Goal: Obtain resource: Obtain resource

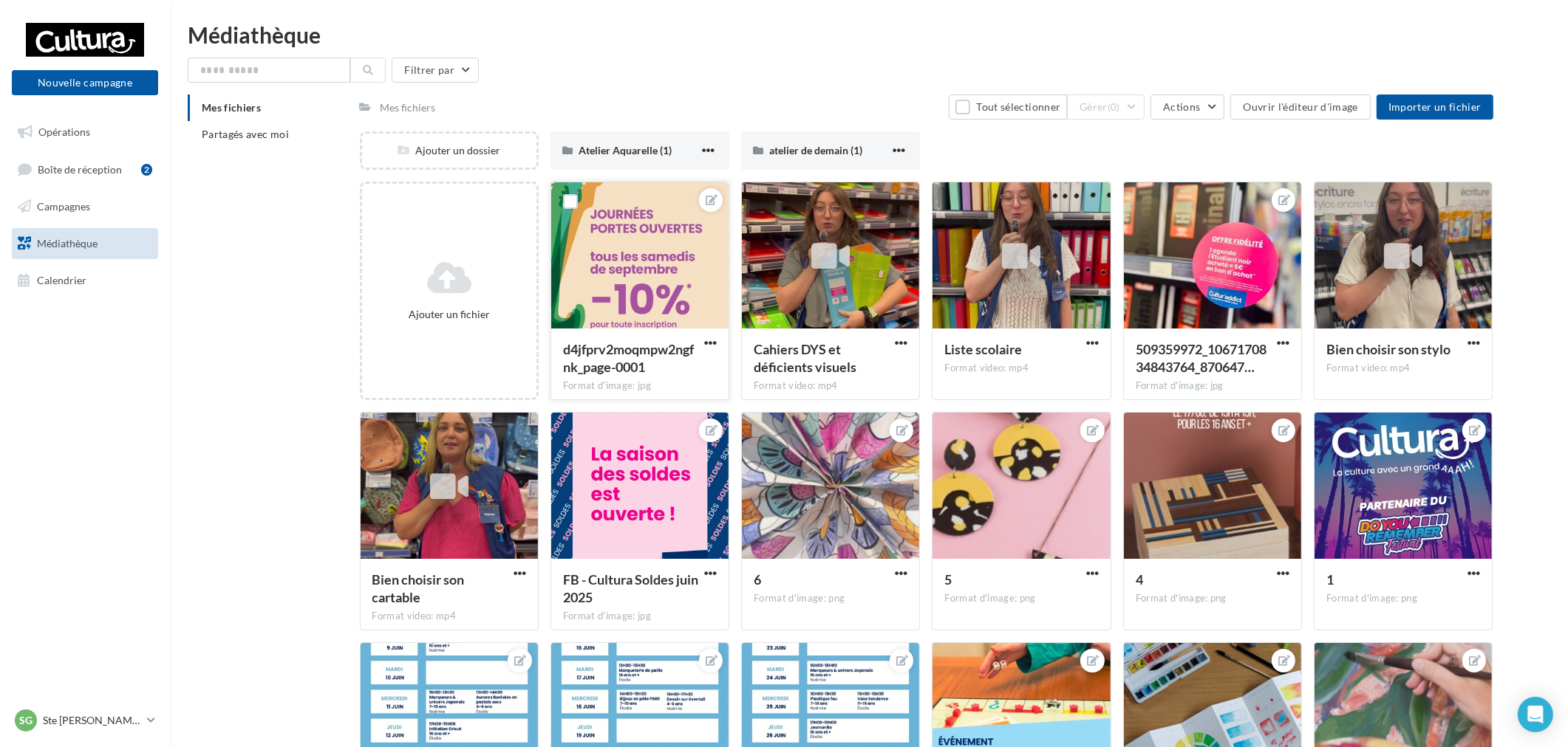
click at [706, 334] on div "d4jfprv2moqmpw2ngfnk_page-0001 Format d'image: jpg" at bounding box center [639, 363] width 177 height 70
click at [710, 347] on span "button" at bounding box center [710, 343] width 12 height 12
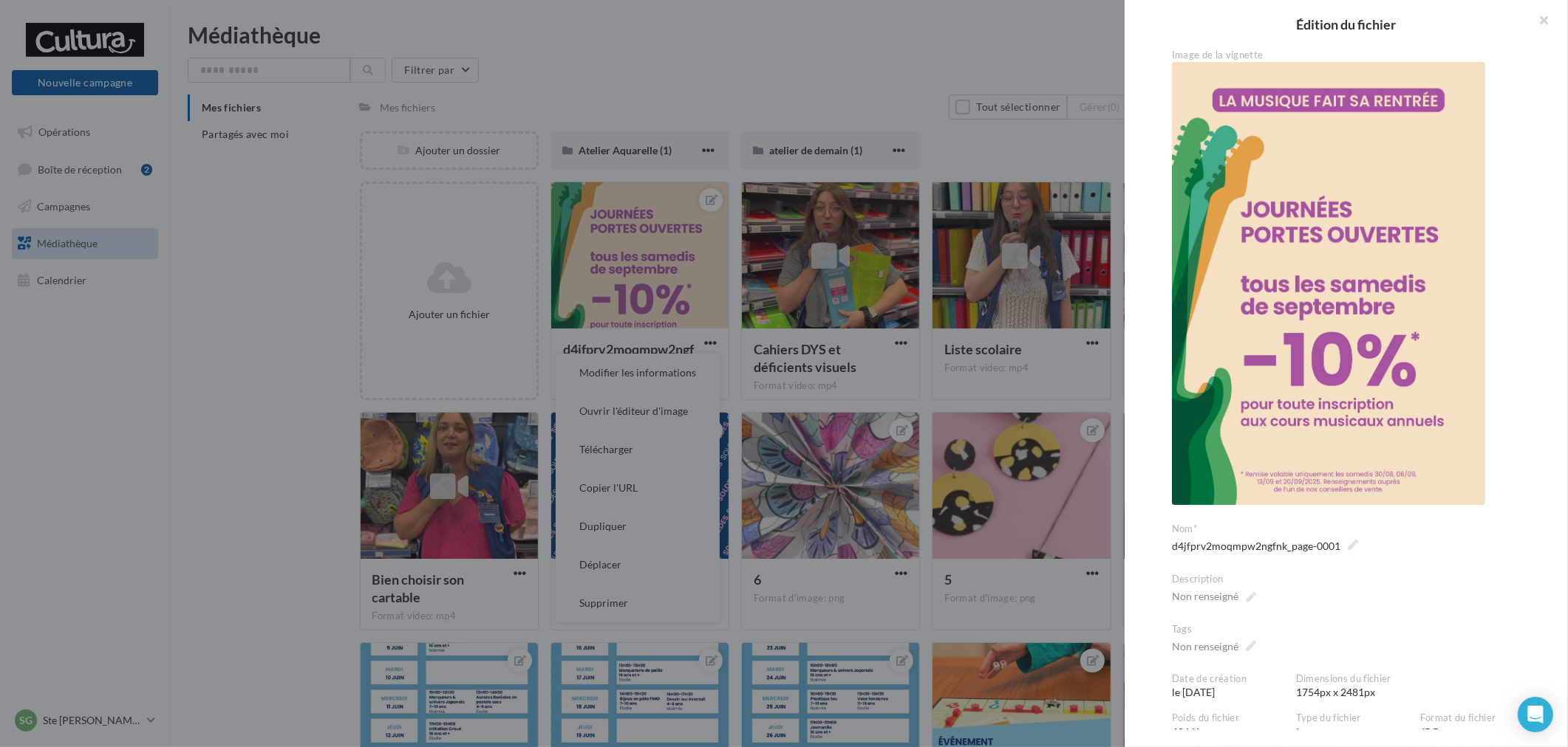
click at [482, 363] on div at bounding box center [784, 373] width 1568 height 747
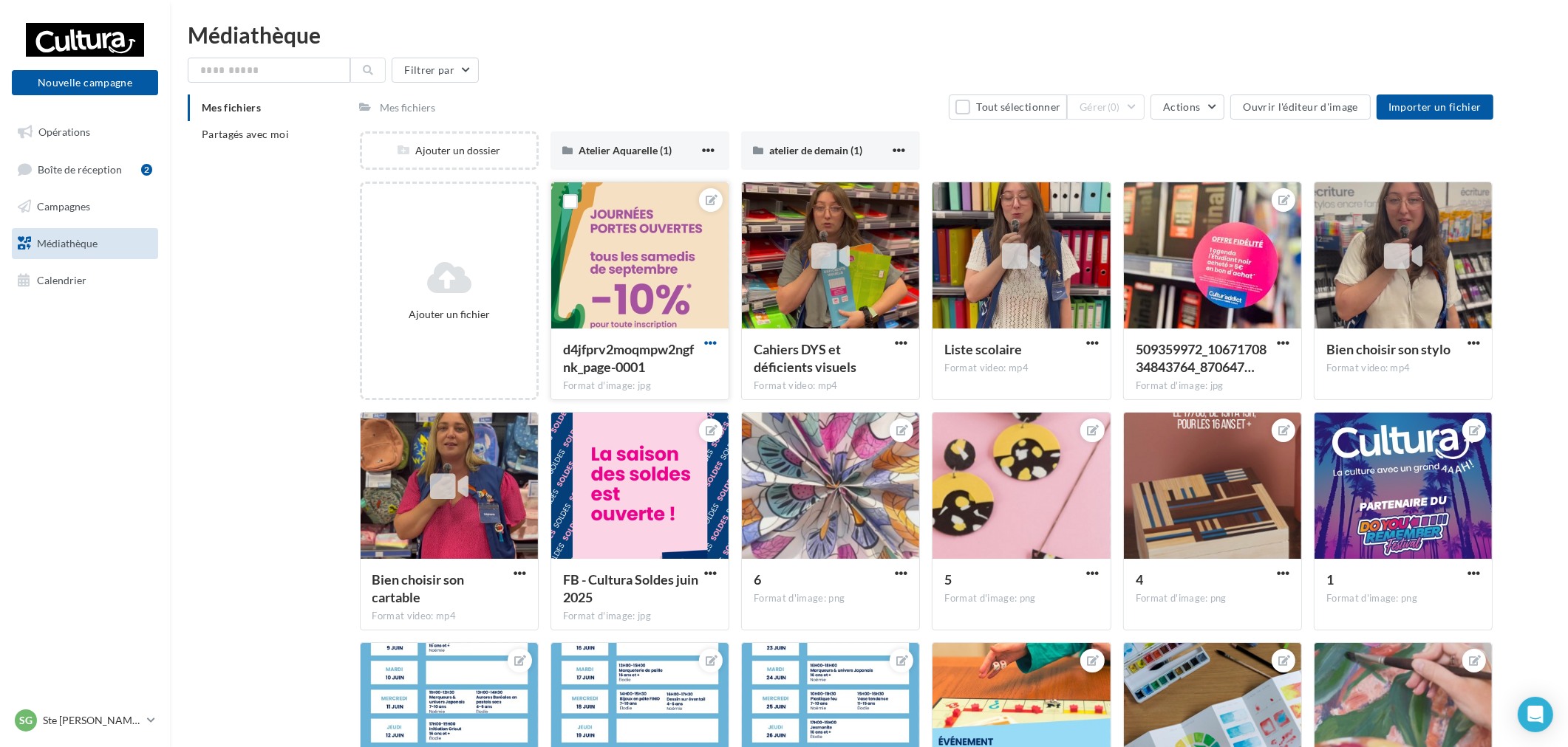
click at [705, 341] on span "button" at bounding box center [710, 343] width 12 height 12
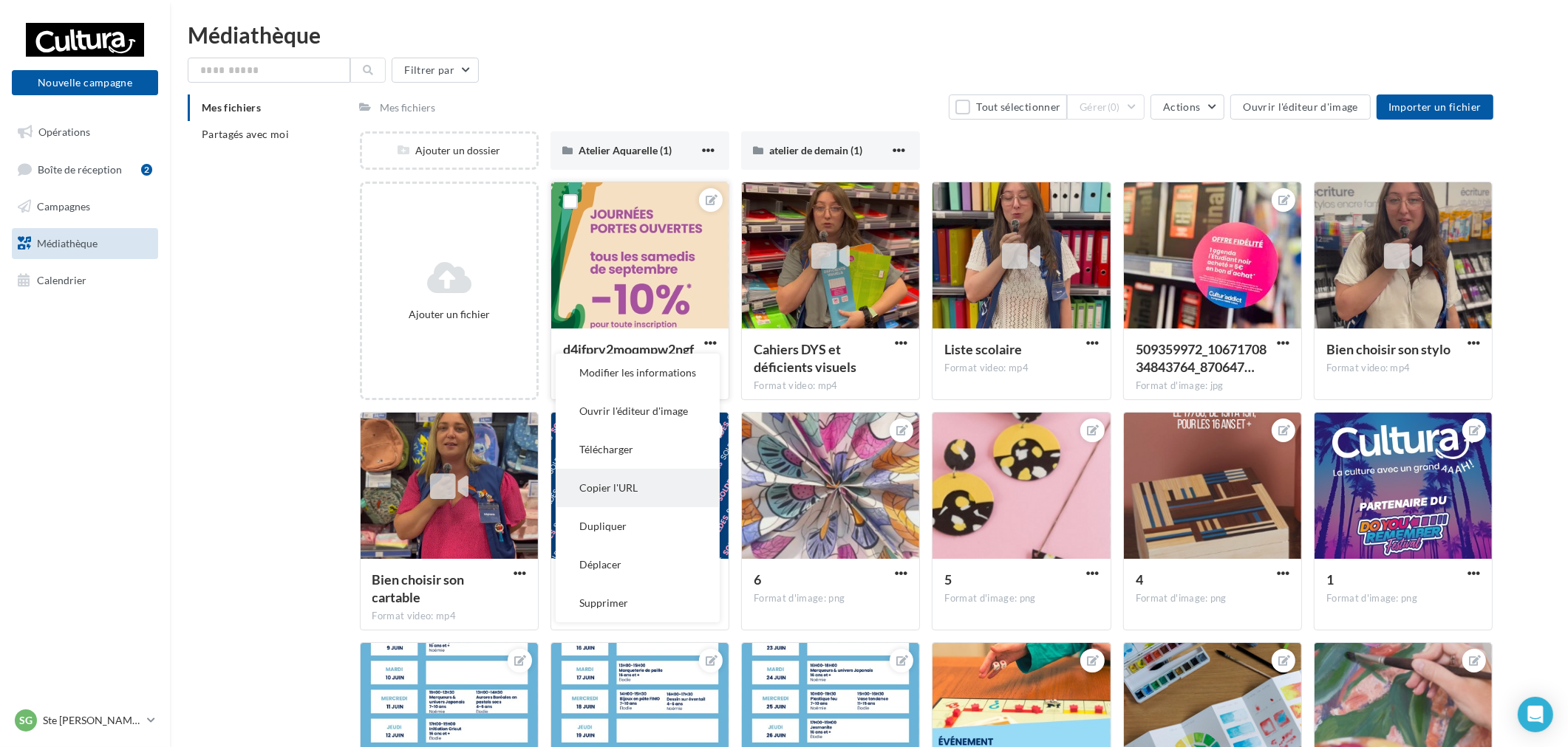
click at [640, 481] on button "Copier l'URL" at bounding box center [637, 488] width 164 height 39
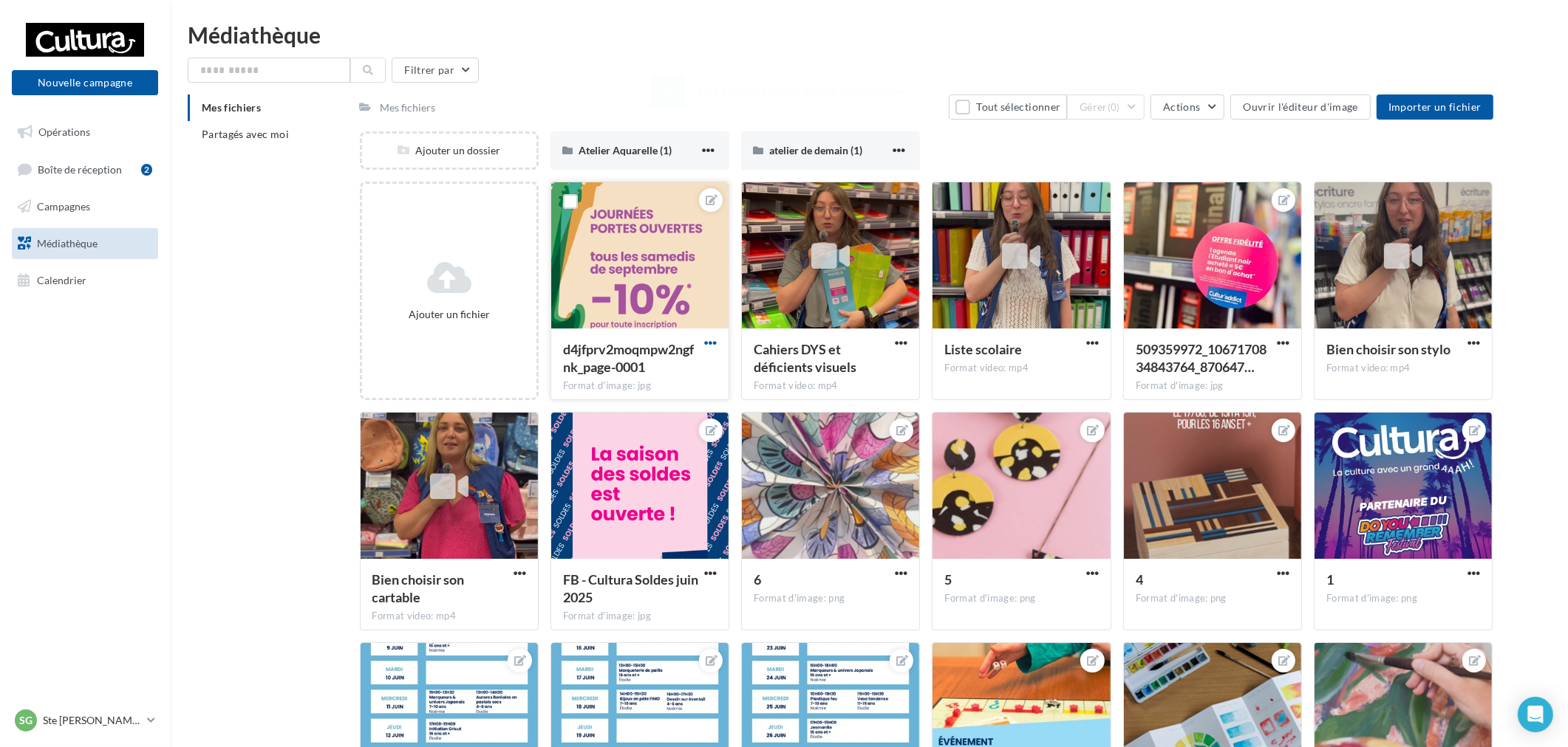
click at [710, 340] on span "button" at bounding box center [710, 343] width 12 height 12
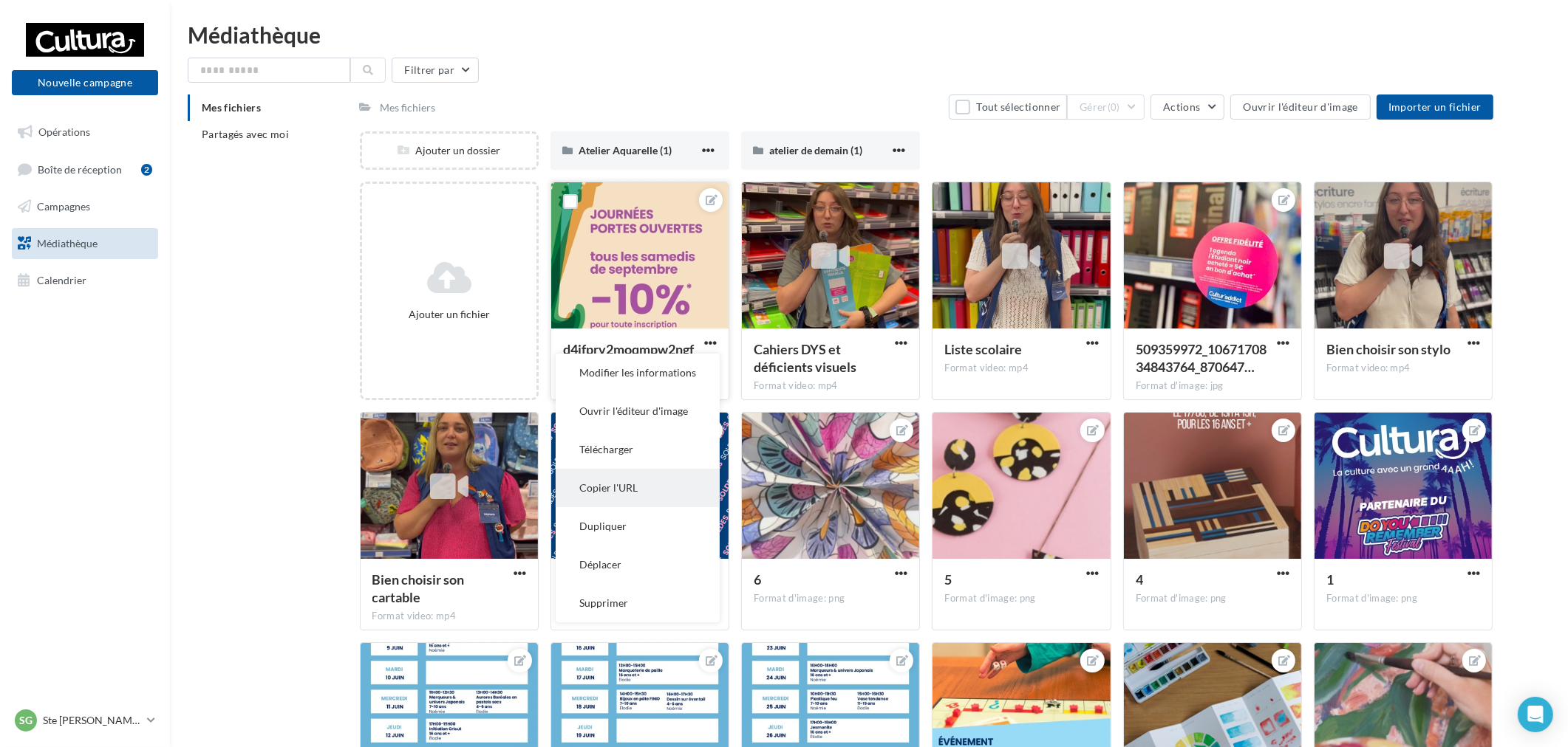
click at [632, 482] on button "Copier l'URL" at bounding box center [637, 488] width 164 height 39
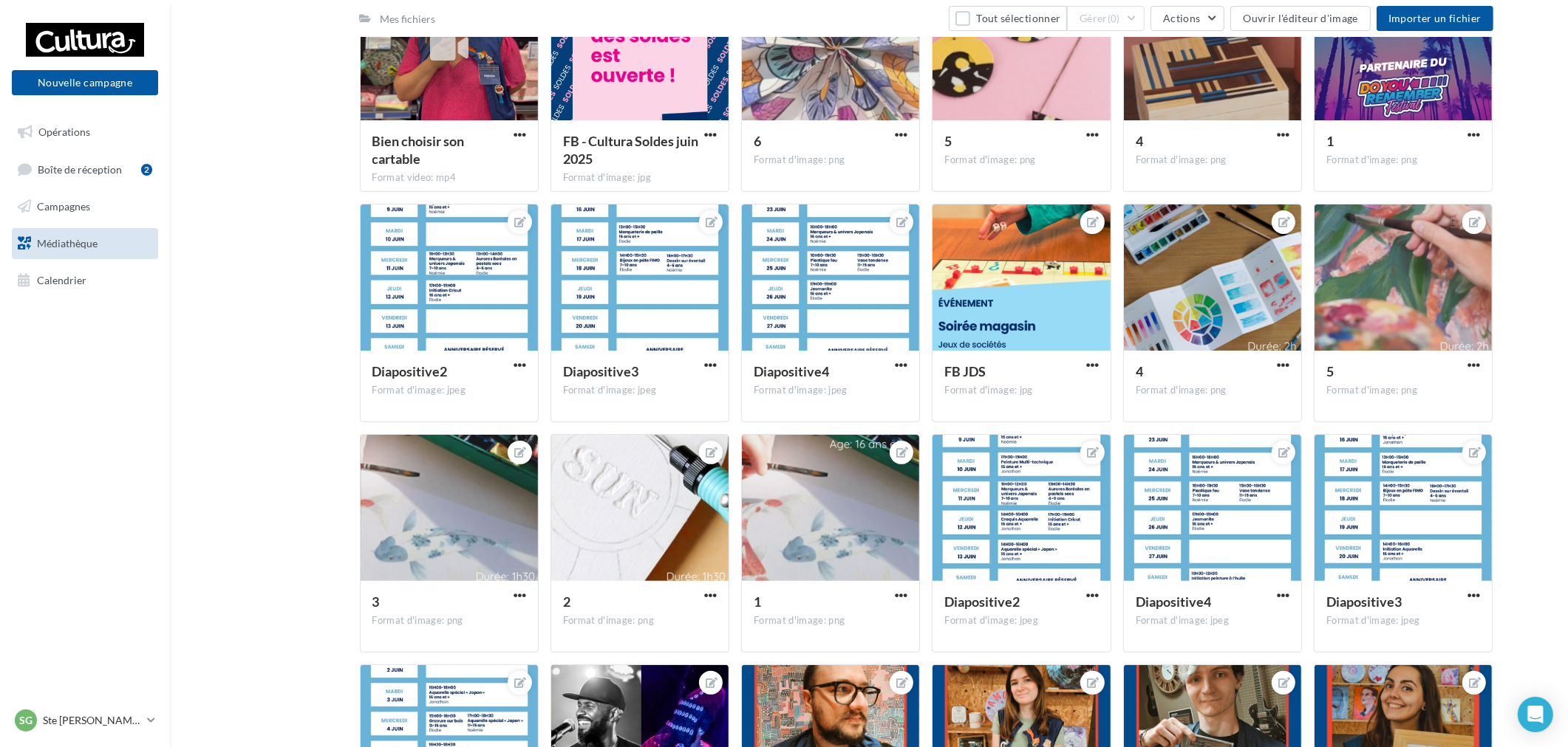
scroll to position [410, 0]
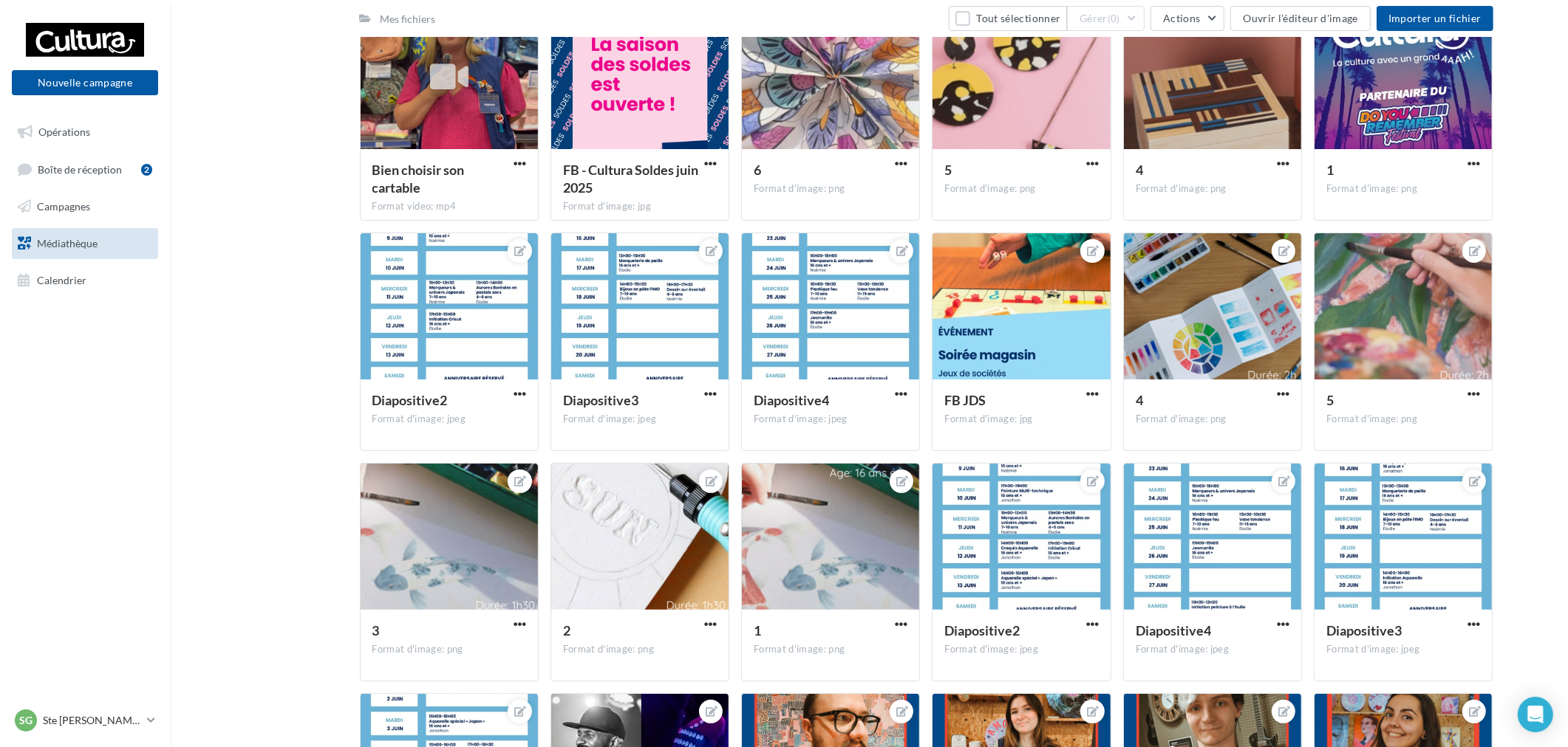
click at [93, 742] on div "SG Ste [PERSON_NAME] des Bois [EMAIL_ADDRESS][DOMAIN_NAME]" at bounding box center [85, 727] width 170 height 40
click at [100, 726] on p "Ste [PERSON_NAME] des Bois" at bounding box center [92, 721] width 99 height 15
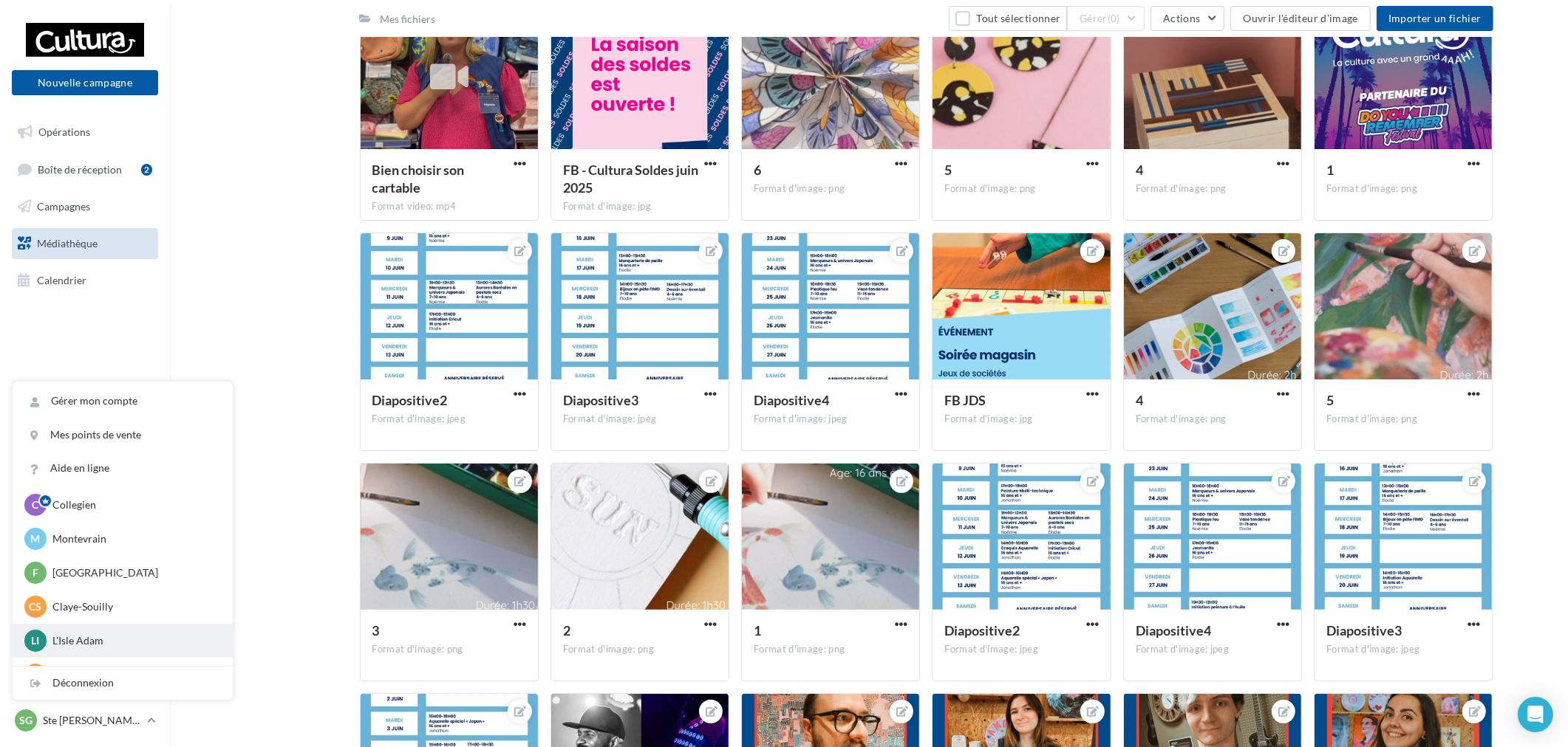
scroll to position [102, 0]
click at [126, 520] on div "F Franconville [EMAIL_ADDRESS][DOMAIN_NAME]" at bounding box center [122, 513] width 196 height 22
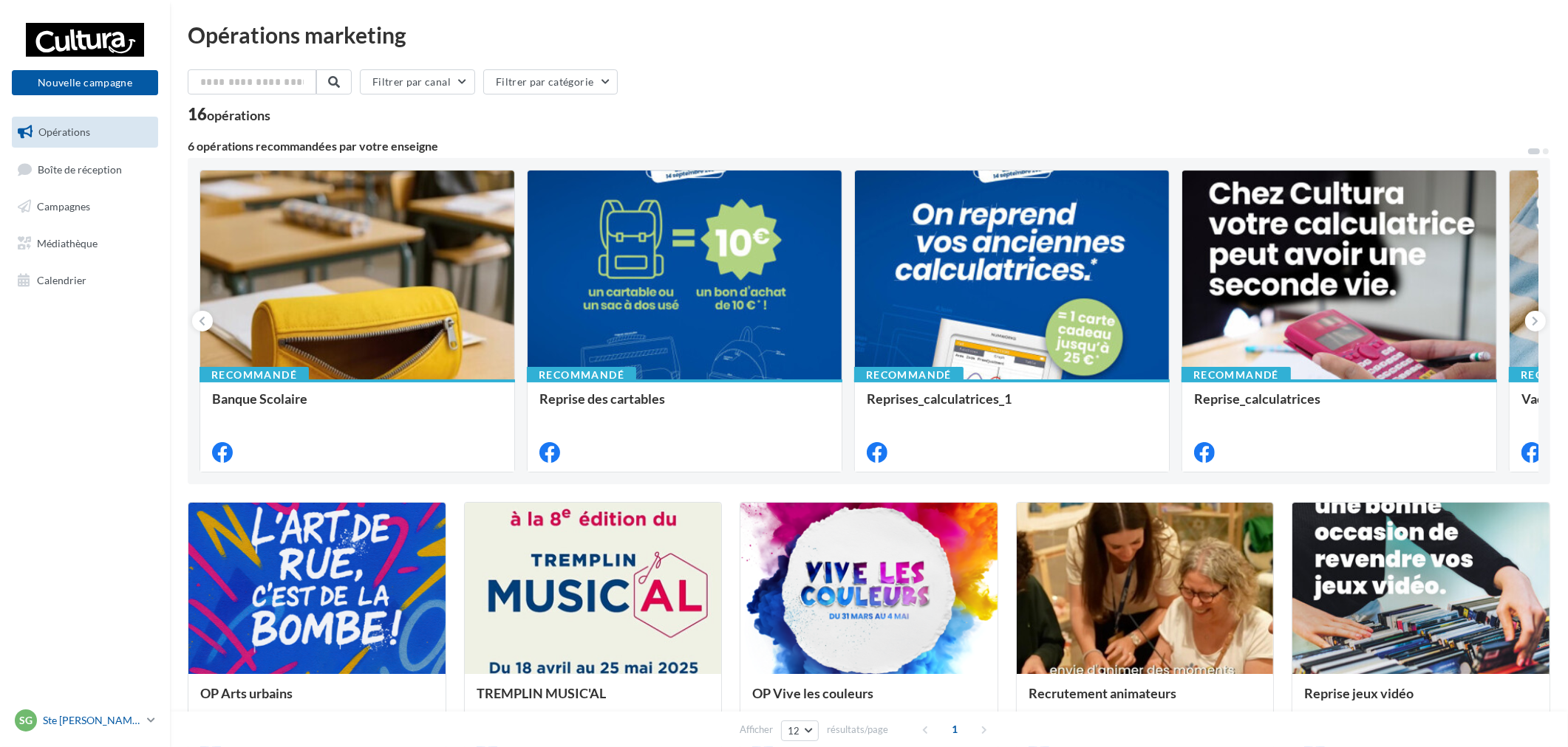
click at [107, 721] on p "Ste [PERSON_NAME] des Bois" at bounding box center [92, 721] width 99 height 15
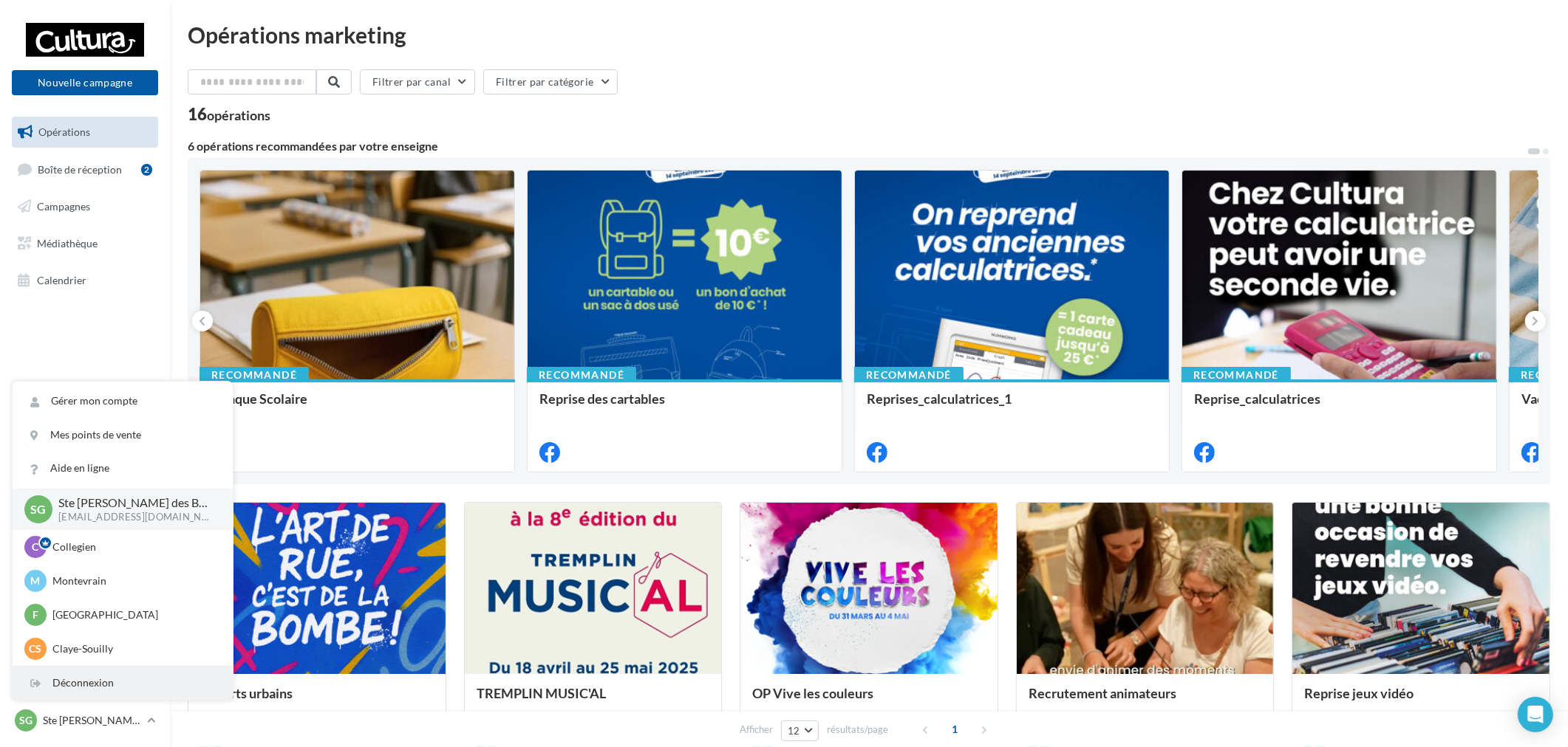
click at [119, 689] on div "Déconnexion" at bounding box center [122, 684] width 220 height 33
